Goal: Navigation & Orientation: Understand site structure

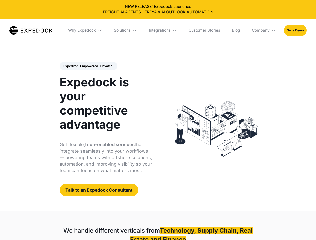
select select
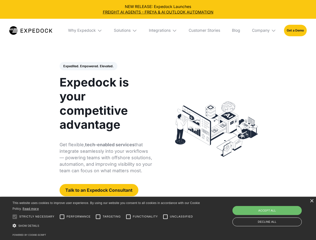
click at [158, 31] on div "Integrations" at bounding box center [160, 30] width 22 height 5
click at [85, 31] on div "Why Expedock" at bounding box center [78, 30] width 28 height 5
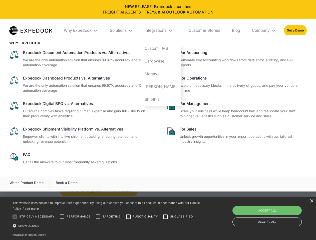
click at [126, 31] on div "Solutions" at bounding box center [118, 30] width 17 height 5
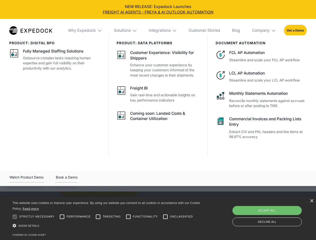
click at [163, 31] on div "Integrations" at bounding box center [160, 30] width 22 height 5
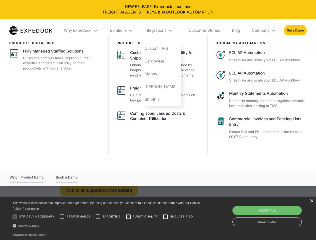
click at [264, 31] on div "Company" at bounding box center [261, 30] width 18 height 5
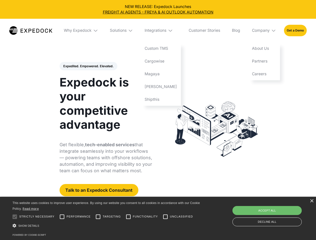
click at [88, 66] on div "Expedited. Empowered. Elevated. Automate Freight Document Extraction at 99.97% …" at bounding box center [106, 129] width 93 height 135
click at [15, 217] on div at bounding box center [15, 217] width 10 height 10
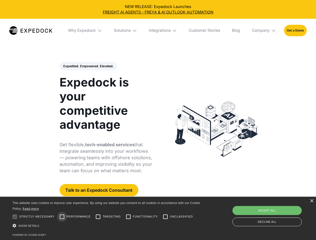
click at [62, 217] on input "Performance" at bounding box center [62, 217] width 10 height 10
checkbox input "true"
click at [98, 217] on input "Targeting" at bounding box center [98, 217] width 10 height 10
checkbox input "true"
click at [128, 217] on input "Functionality" at bounding box center [128, 217] width 10 height 10
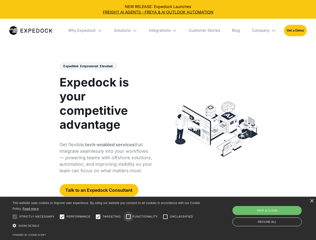
checkbox input "true"
